Goal: Information Seeking & Learning: Compare options

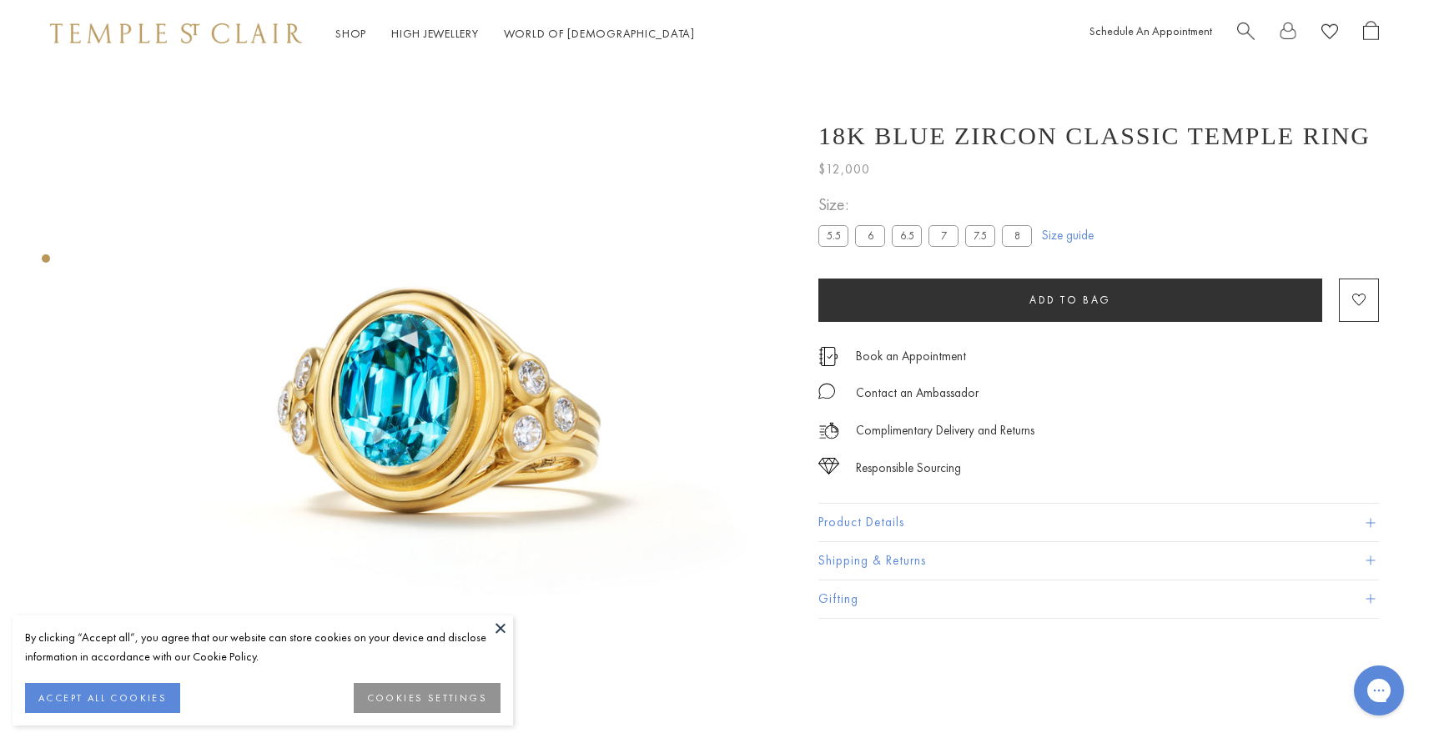
scroll to position [67, 0]
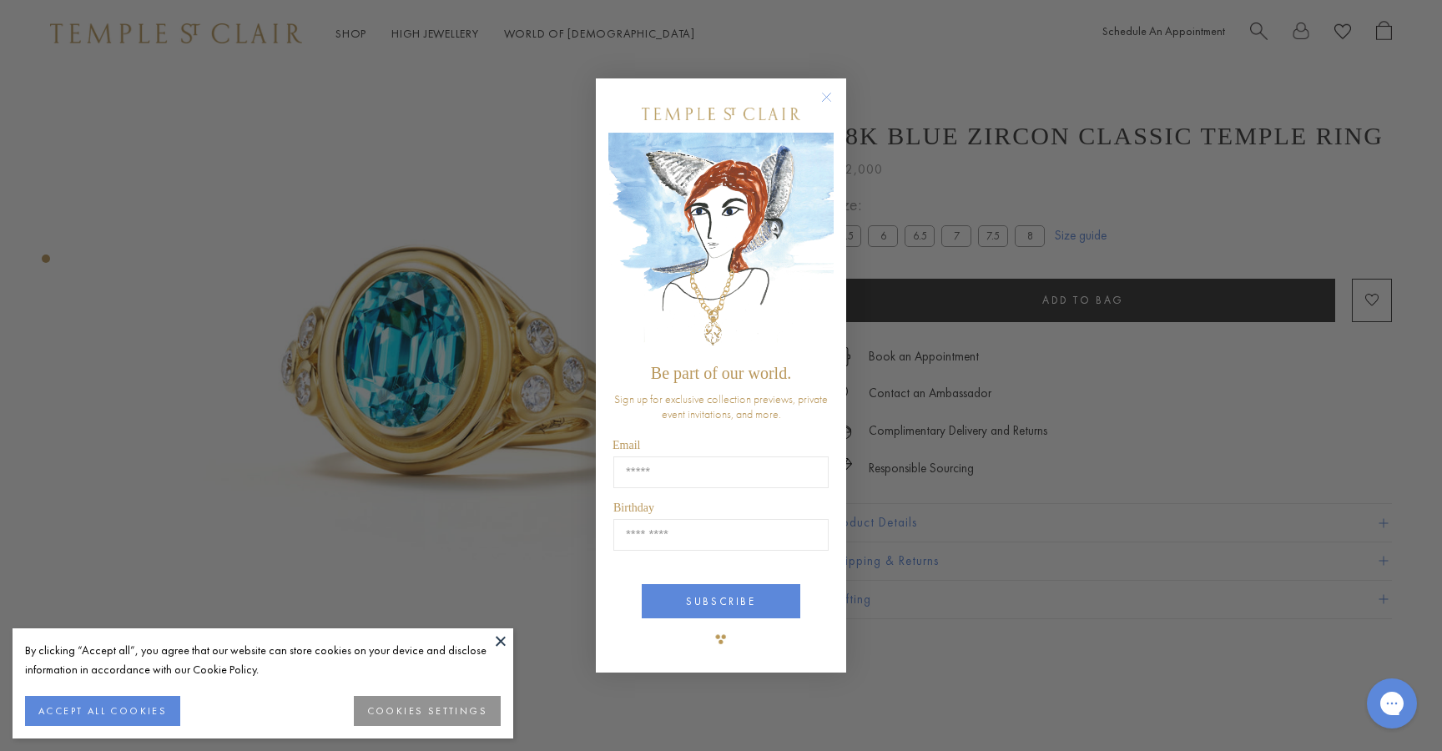
click at [832, 95] on circle "Close dialog" at bounding box center [827, 98] width 20 height 20
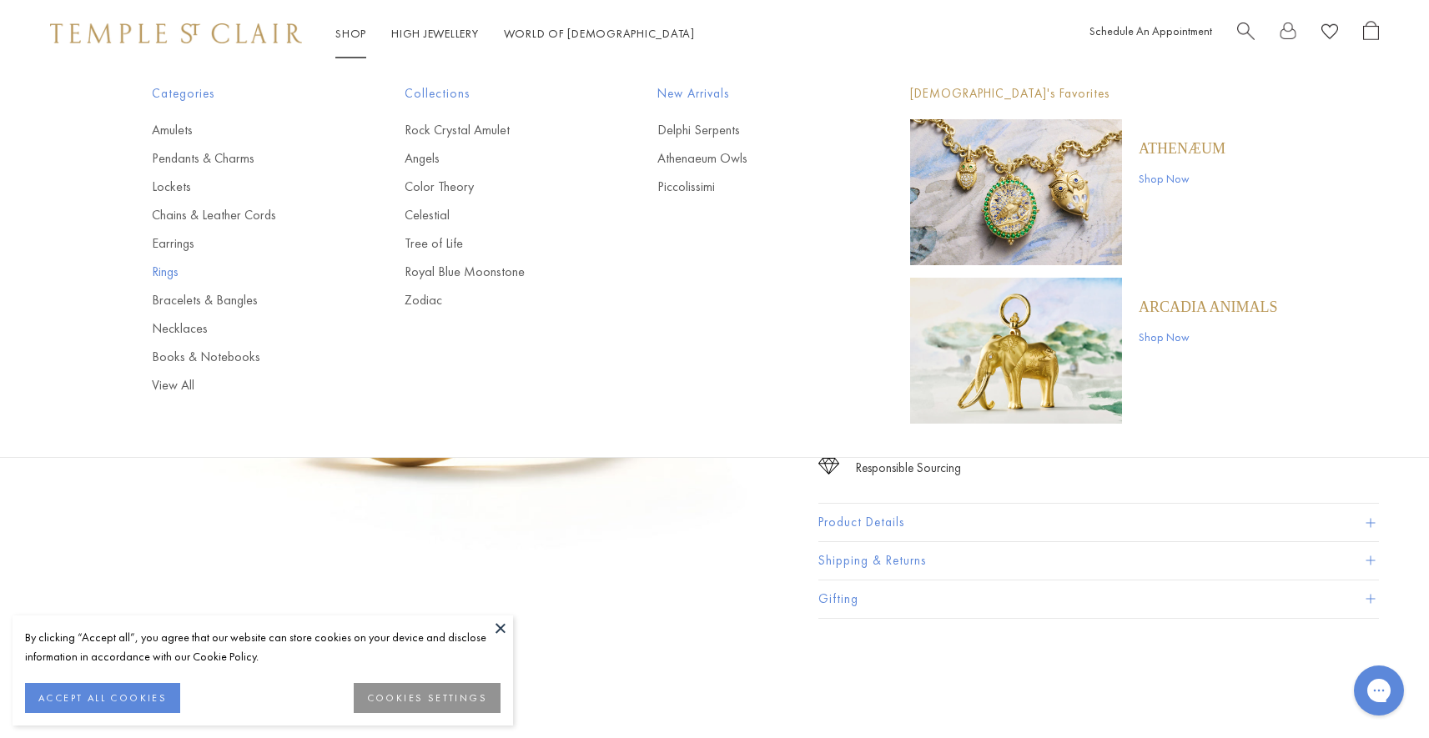
click at [160, 273] on link "Rings" at bounding box center [245, 272] width 186 height 18
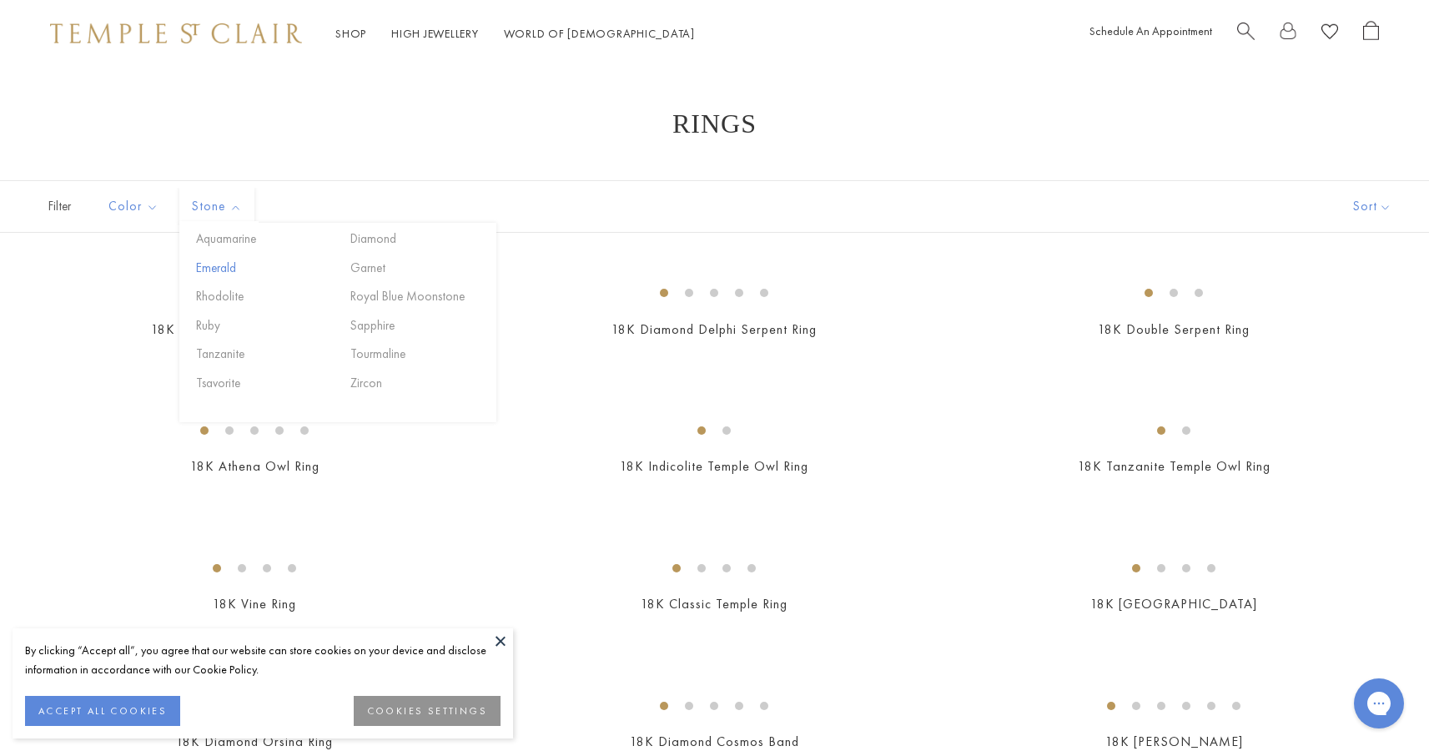
click at [225, 268] on button "Emerald" at bounding box center [263, 268] width 142 height 19
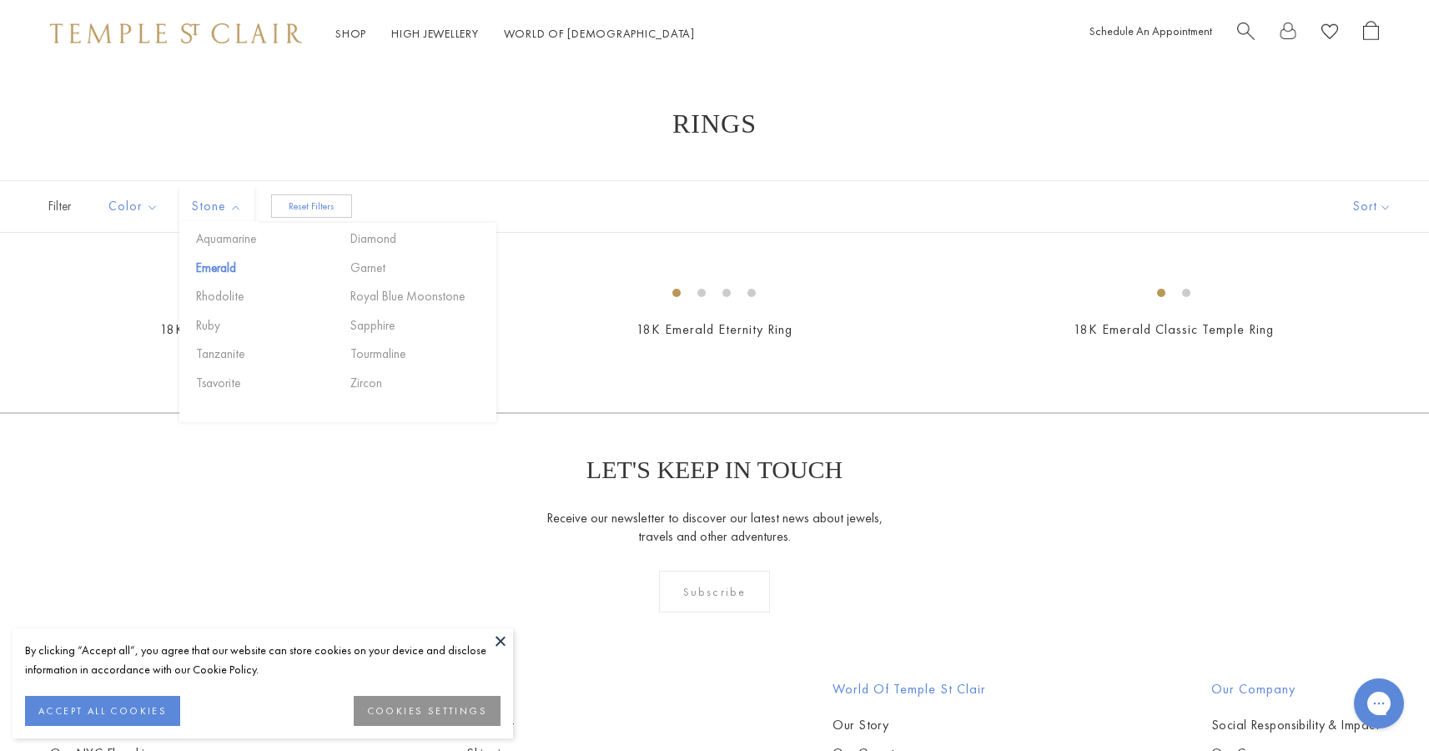
click at [219, 265] on button "Emerald" at bounding box center [263, 268] width 142 height 19
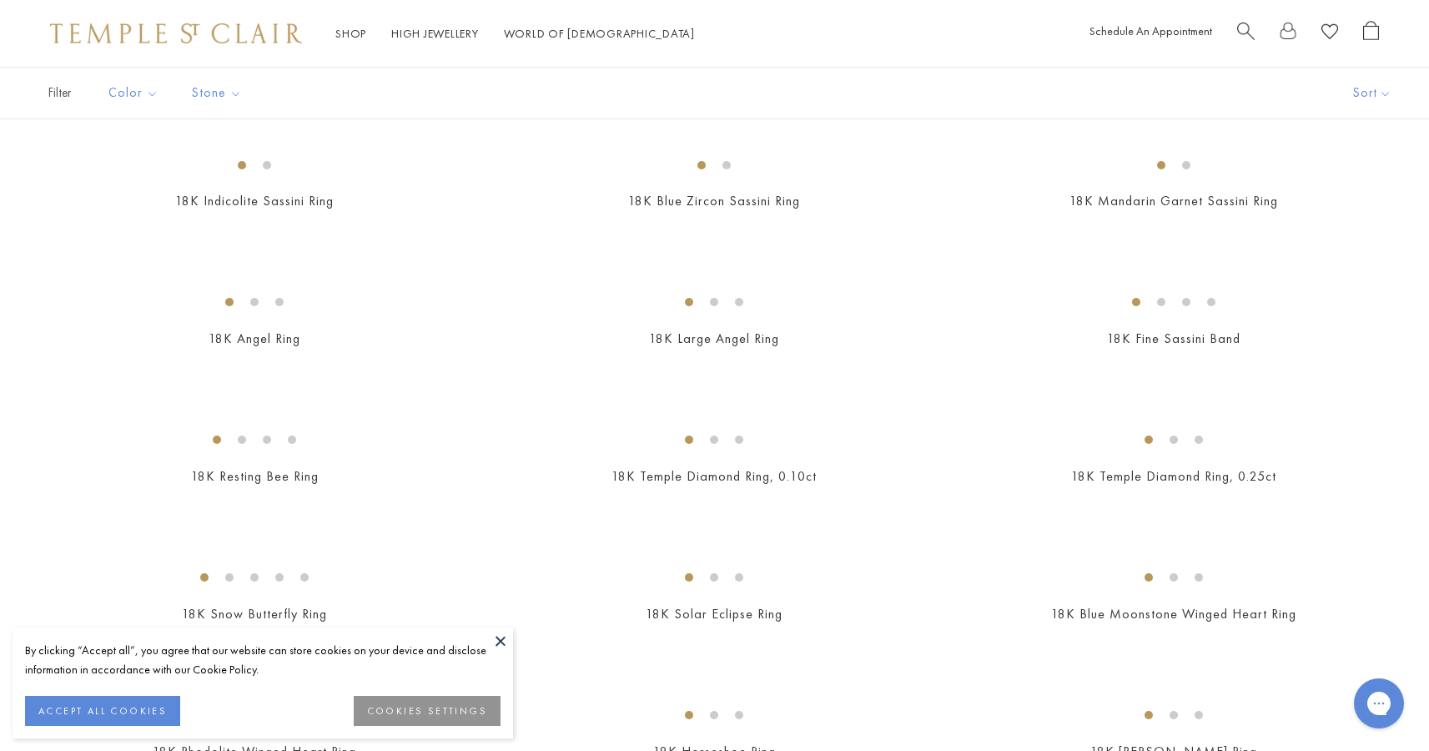
scroll to position [1021, 0]
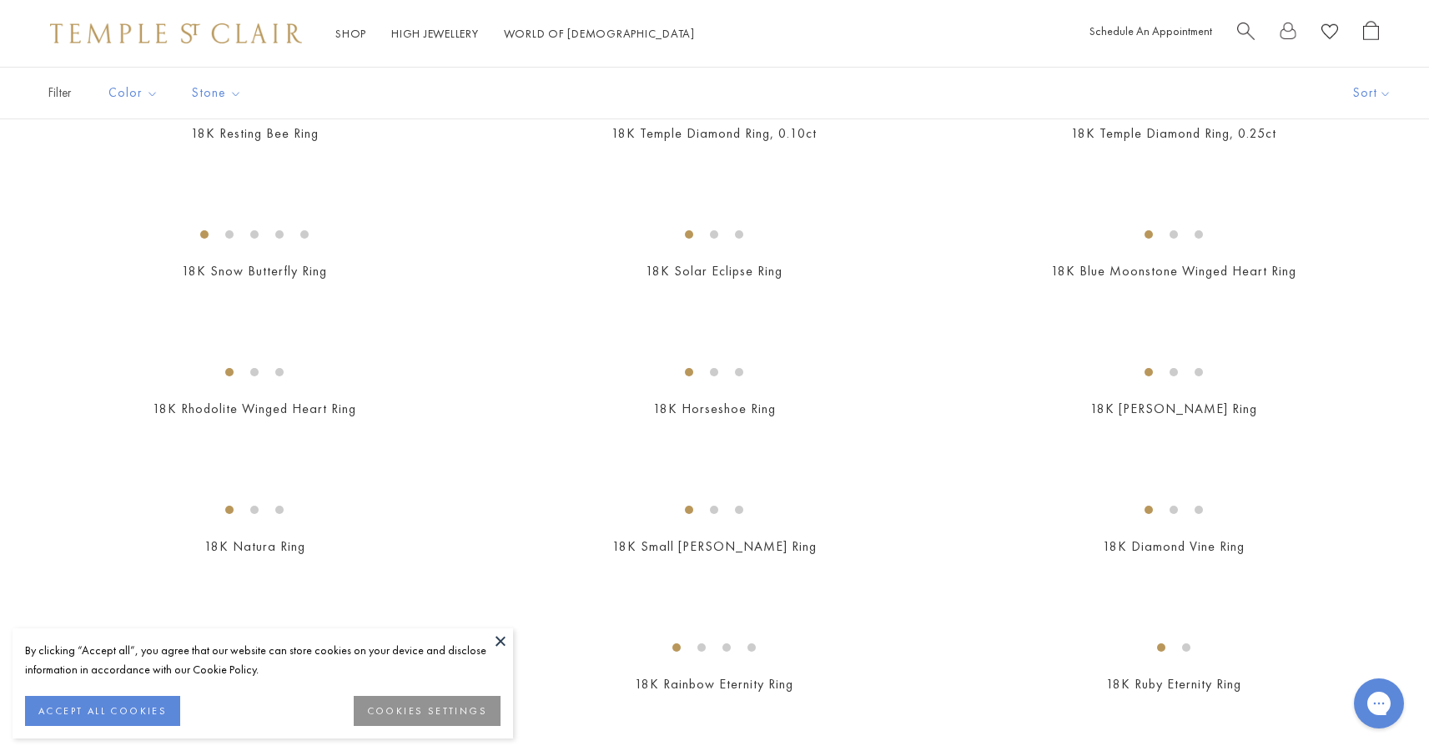
click at [503, 641] on button at bounding box center [500, 640] width 25 height 25
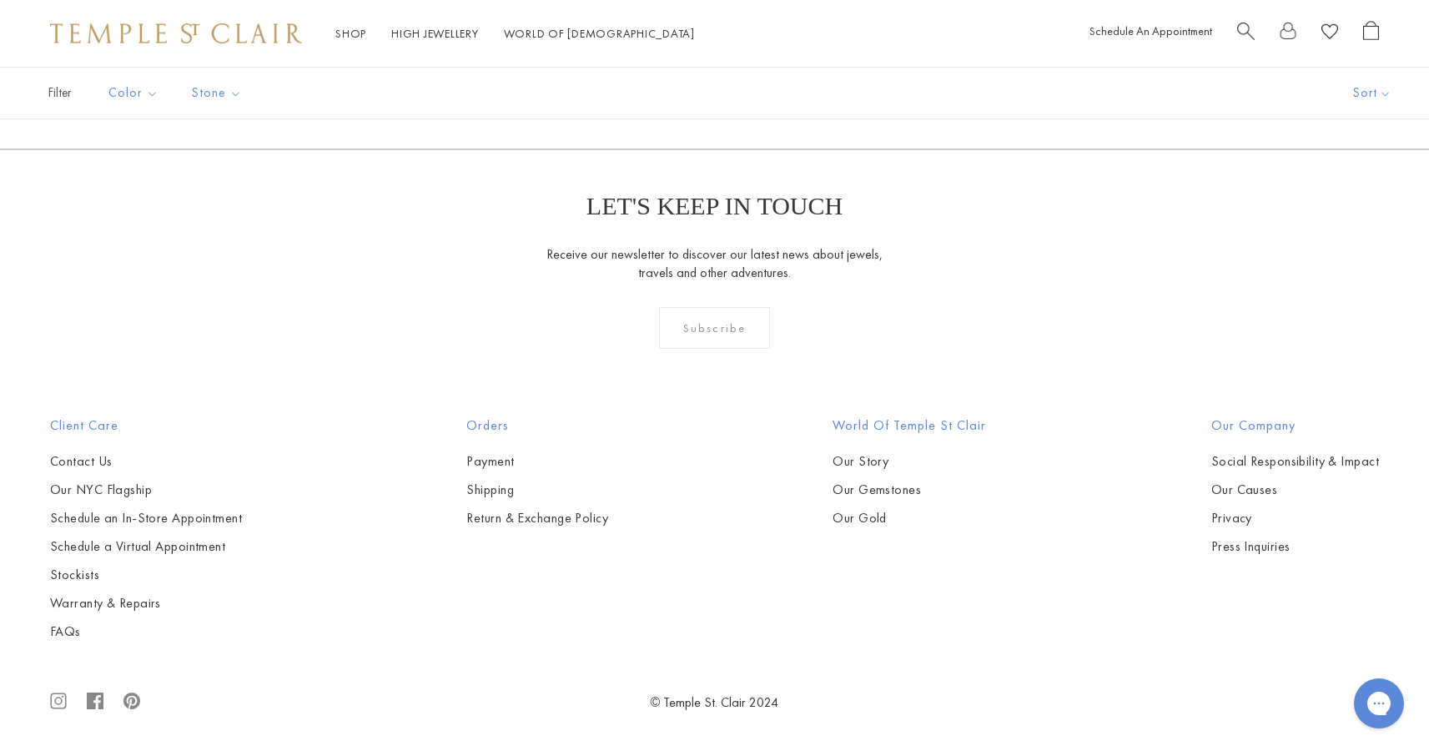
scroll to position [7179, 0]
click at [717, 82] on link "2" at bounding box center [715, 59] width 54 height 46
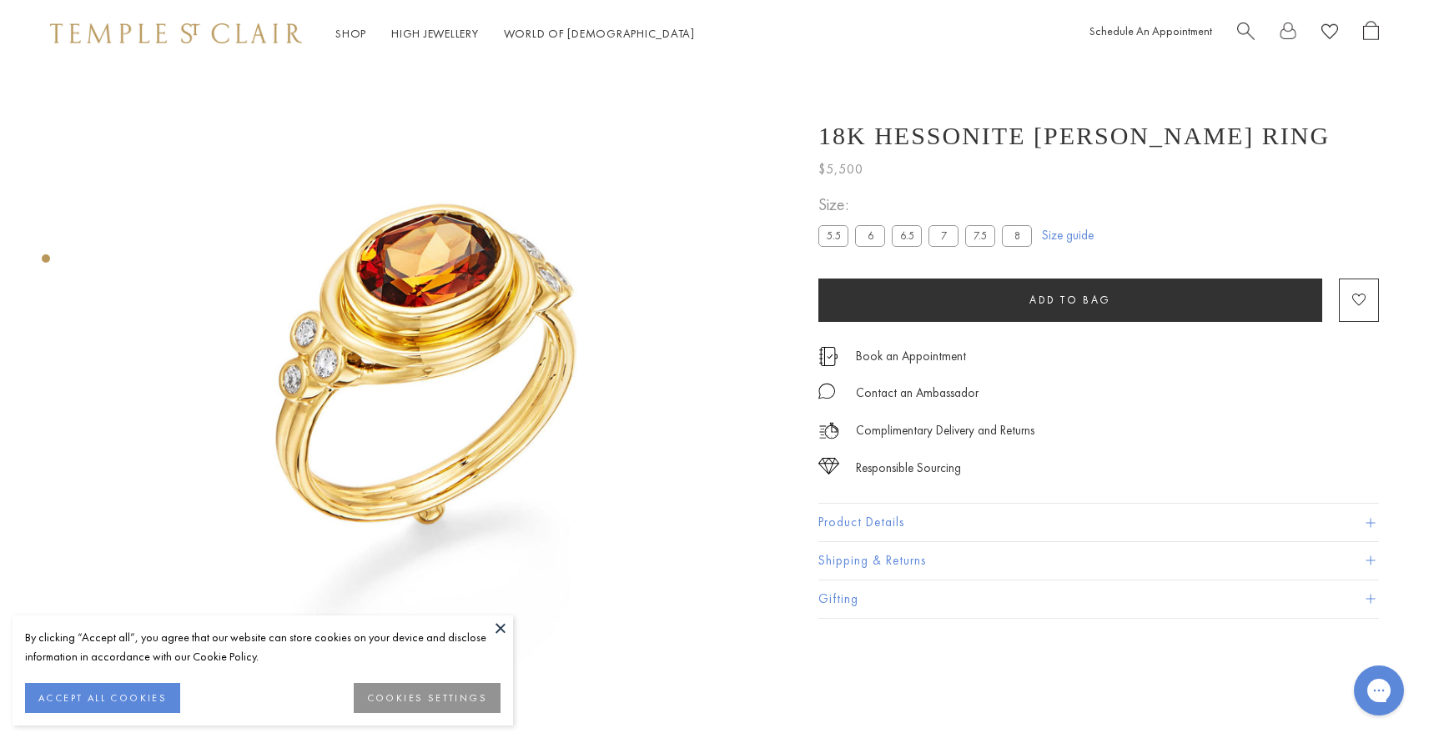
scroll to position [67, 0]
